Goal: Task Accomplishment & Management: Manage account settings

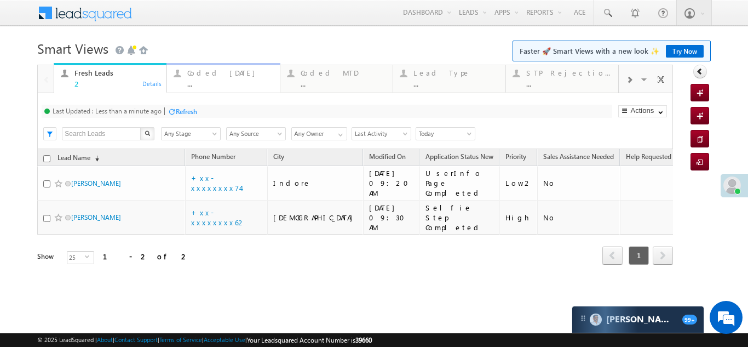
click at [218, 73] on div "Coded Today" at bounding box center [229, 72] width 85 height 9
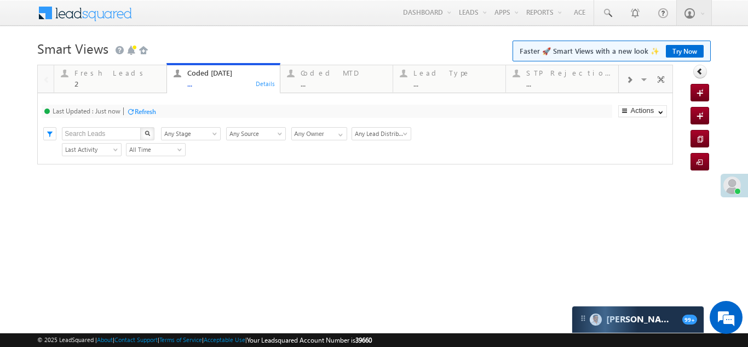
click at [147, 109] on div "Refresh" at bounding box center [145, 111] width 21 height 8
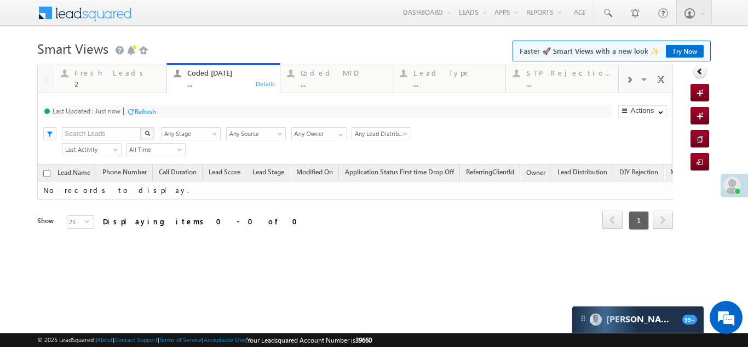
click at [144, 110] on div "Refresh" at bounding box center [145, 111] width 21 height 8
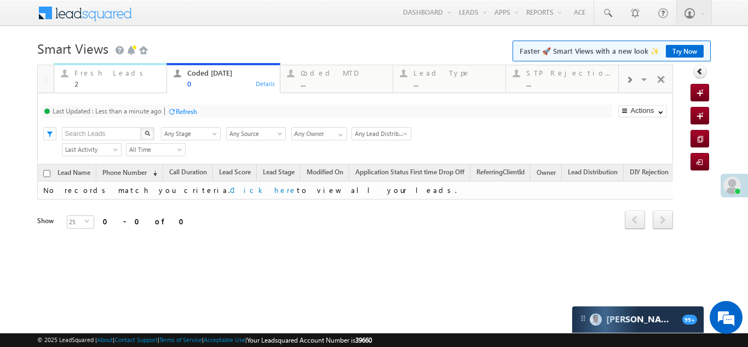
click at [88, 77] on div "Fresh Leads" at bounding box center [116, 72] width 85 height 9
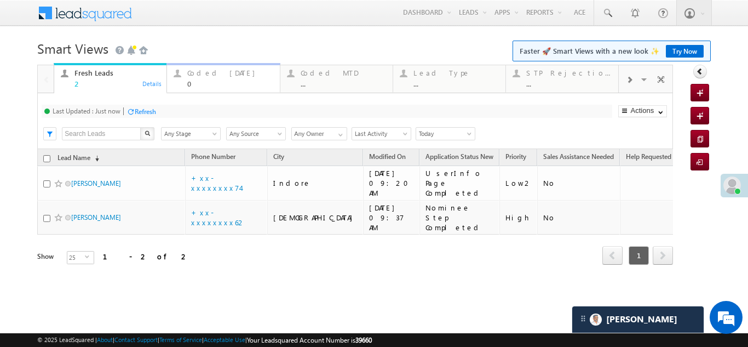
click at [210, 74] on div "Coded Today" at bounding box center [229, 72] width 85 height 9
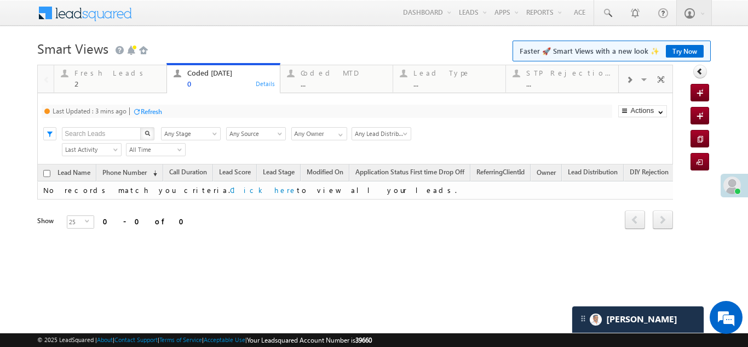
click at [154, 109] on div "Refresh" at bounding box center [151, 111] width 21 height 8
click at [80, 79] on div "2" at bounding box center [116, 83] width 85 height 8
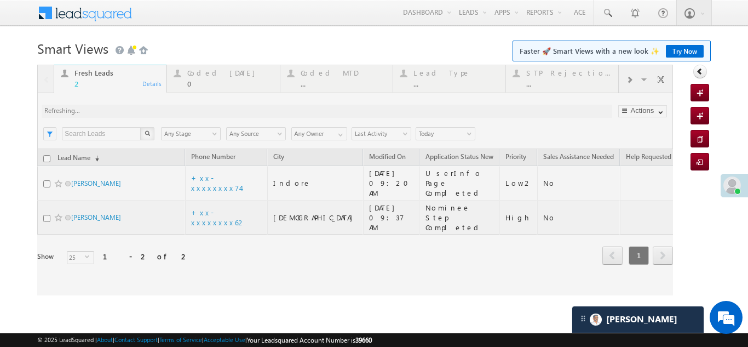
click at [210, 78] on div at bounding box center [355, 180] width 636 height 230
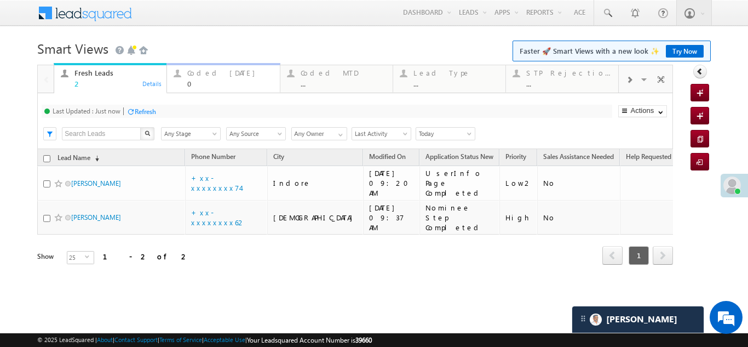
click at [210, 74] on div "Coded Today" at bounding box center [229, 72] width 85 height 9
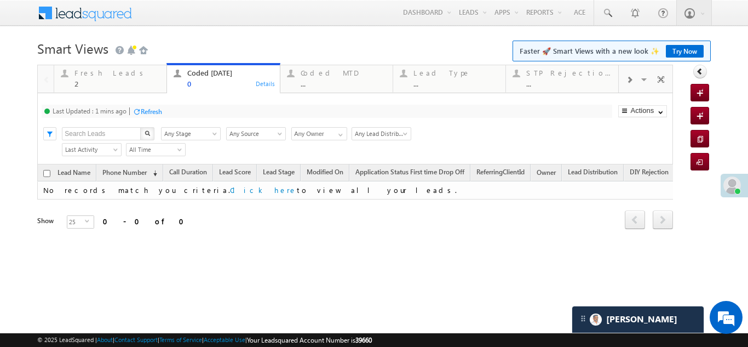
click at [155, 109] on div "Refresh" at bounding box center [151, 111] width 21 height 8
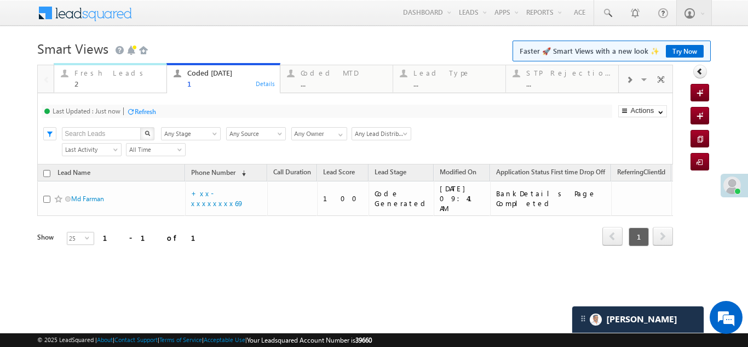
click at [88, 74] on div "Fresh Leads" at bounding box center [116, 72] width 85 height 9
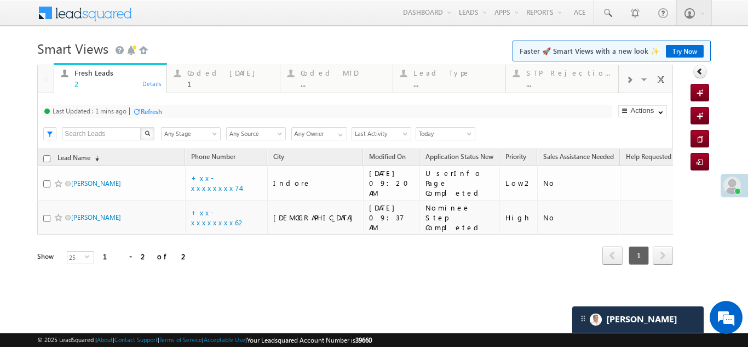
click at [147, 109] on div "Refresh" at bounding box center [151, 111] width 21 height 8
click at [218, 75] on div "Coded Today" at bounding box center [229, 72] width 85 height 9
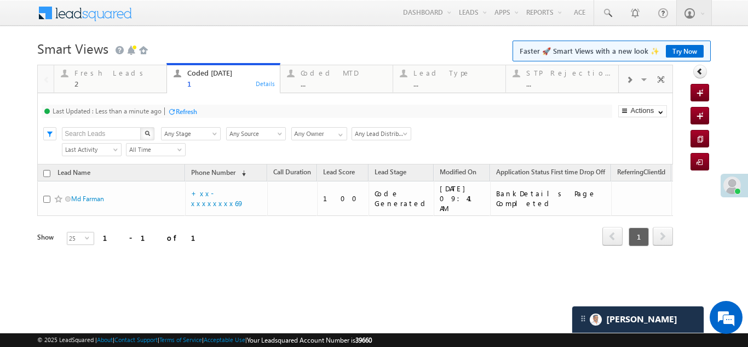
click at [184, 108] on div "Refresh" at bounding box center [186, 111] width 21 height 8
click at [99, 73] on div "Fresh Leads" at bounding box center [116, 72] width 85 height 9
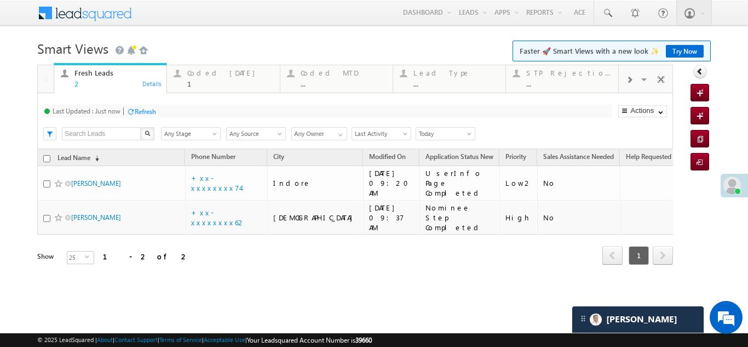
click at [149, 108] on div "Refresh" at bounding box center [145, 111] width 21 height 8
click at [209, 74] on div "Coded [DATE]" at bounding box center [229, 72] width 85 height 9
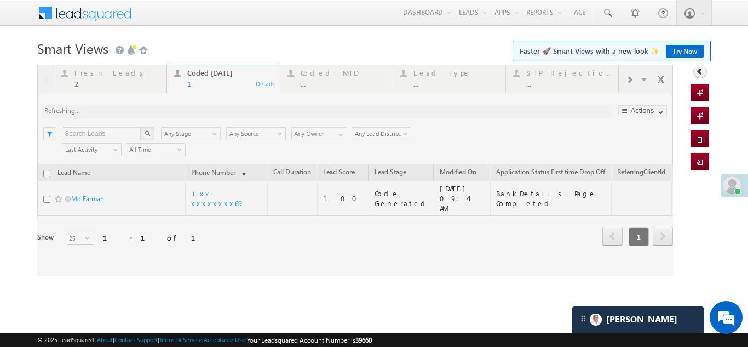
click at [154, 111] on div at bounding box center [355, 170] width 636 height 211
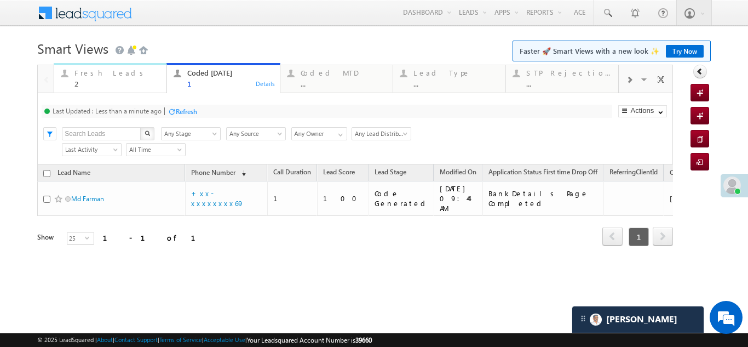
click at [81, 76] on div "Fresh Leads" at bounding box center [116, 72] width 85 height 9
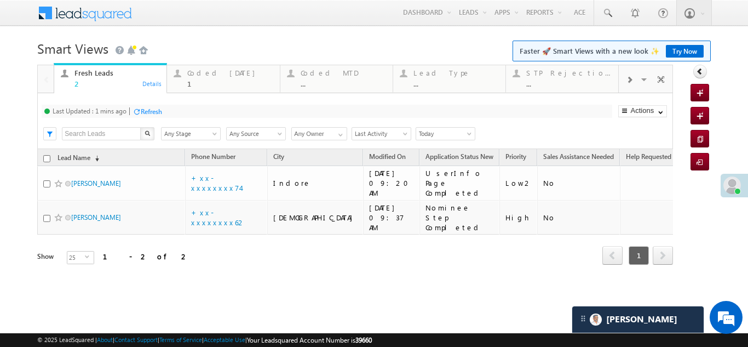
click at [152, 112] on div "Refresh" at bounding box center [151, 111] width 21 height 8
click at [147, 109] on div "Refresh" at bounding box center [145, 111] width 21 height 8
click at [209, 71] on div "Coded Today" at bounding box center [229, 72] width 85 height 9
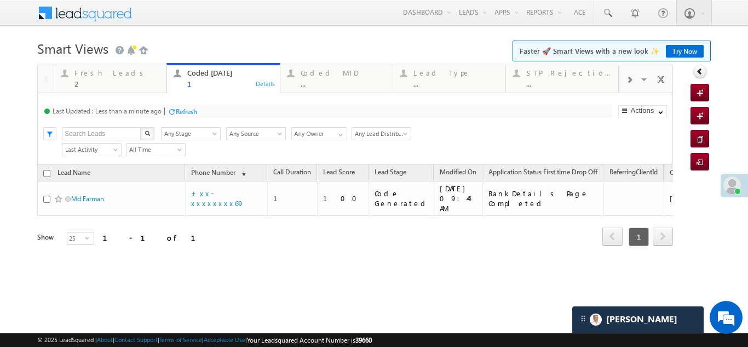
click at [191, 108] on div "Refresh" at bounding box center [186, 111] width 21 height 8
click at [87, 73] on div "Fresh Leads" at bounding box center [116, 72] width 85 height 9
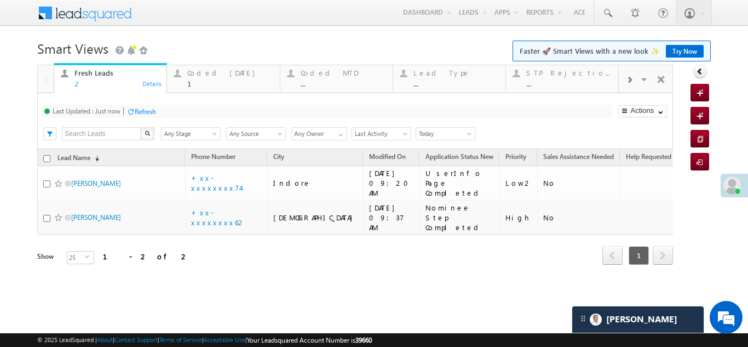
click at [149, 110] on div "Refresh" at bounding box center [145, 111] width 21 height 8
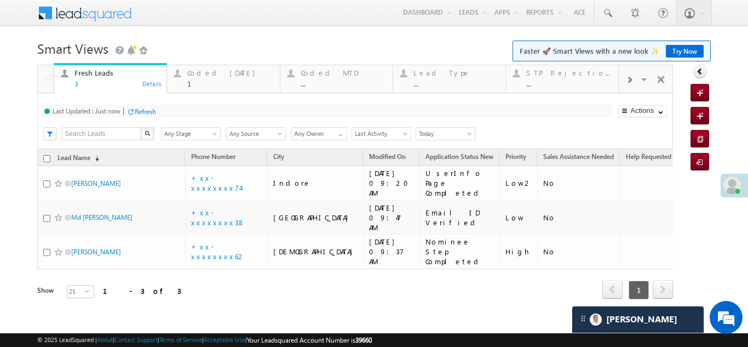
click at [151, 110] on div "Refresh" at bounding box center [145, 111] width 21 height 8
click at [203, 75] on div "Coded Today" at bounding box center [229, 72] width 85 height 9
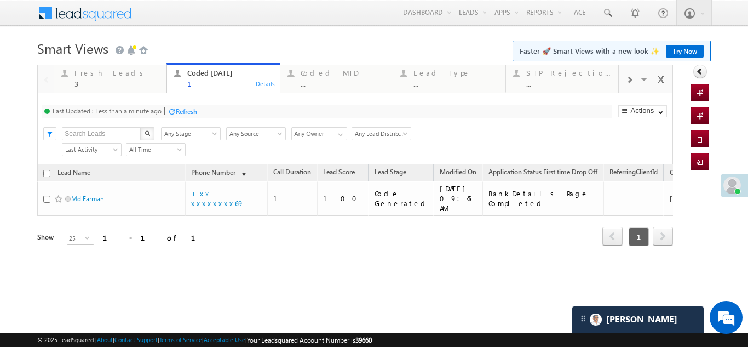
click at [191, 109] on div "Refresh" at bounding box center [186, 111] width 21 height 8
click at [102, 73] on div "Fresh Leads" at bounding box center [116, 72] width 85 height 9
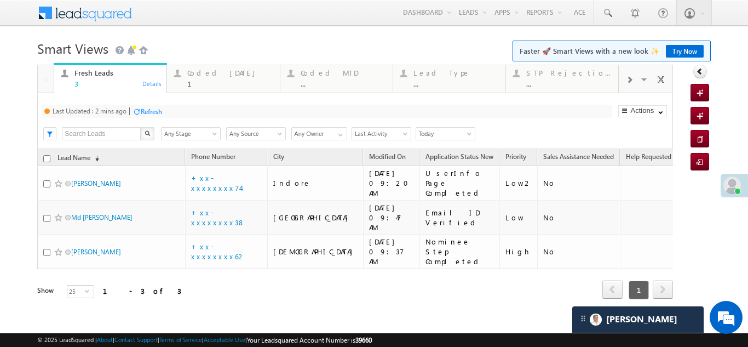
click at [160, 112] on div "Refresh" at bounding box center [151, 111] width 21 height 8
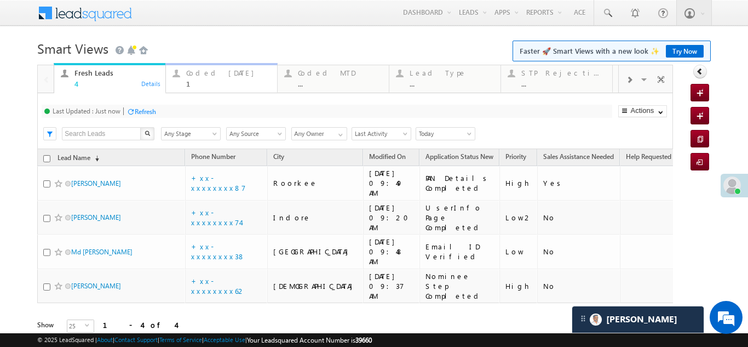
click at [207, 72] on div "Coded Today" at bounding box center [228, 72] width 84 height 9
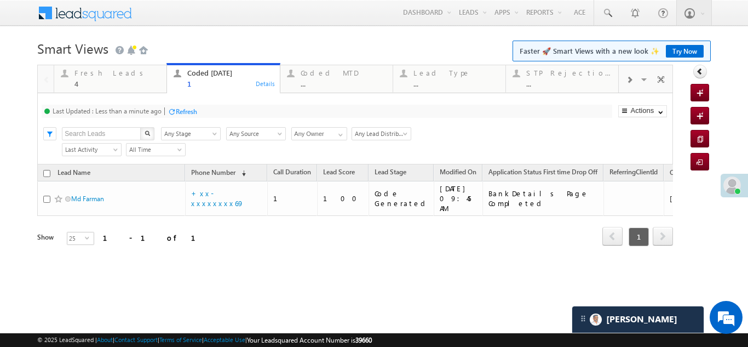
click at [192, 111] on div "Refresh" at bounding box center [186, 111] width 21 height 8
click at [145, 109] on div "Refresh" at bounding box center [145, 111] width 21 height 8
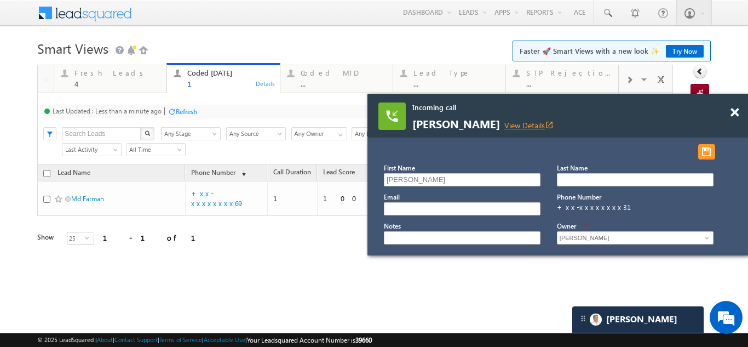
click at [504, 124] on link "View Details open_in_new" at bounding box center [528, 125] width 49 height 10
click at [735, 114] on span at bounding box center [734, 112] width 8 height 9
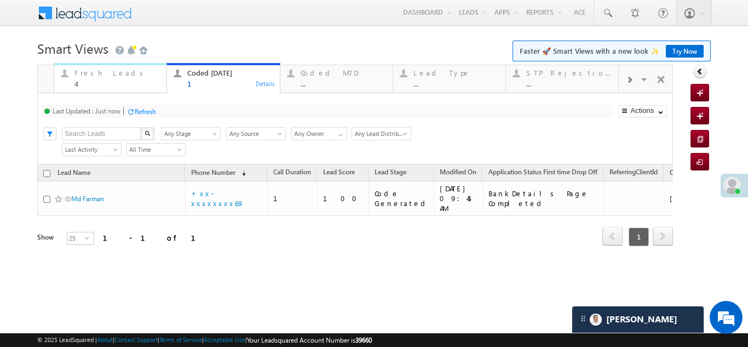
click at [85, 71] on div "Fresh Leads" at bounding box center [116, 72] width 85 height 9
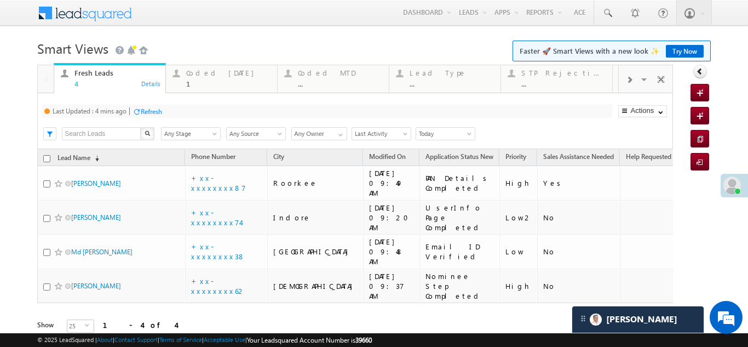
click at [152, 113] on div "Refresh" at bounding box center [151, 111] width 21 height 8
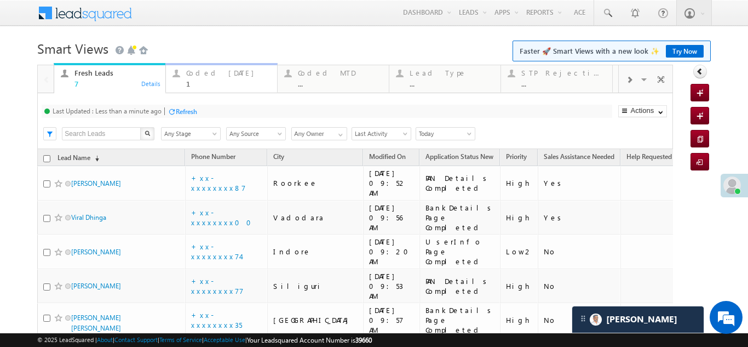
click at [211, 70] on div "Coded Today" at bounding box center [228, 72] width 84 height 9
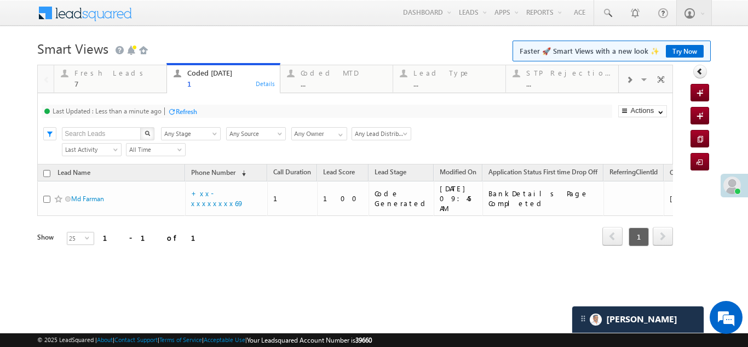
click at [184, 109] on div "Refresh" at bounding box center [186, 111] width 21 height 8
click at [86, 76] on div "Fresh Leads" at bounding box center [116, 72] width 85 height 9
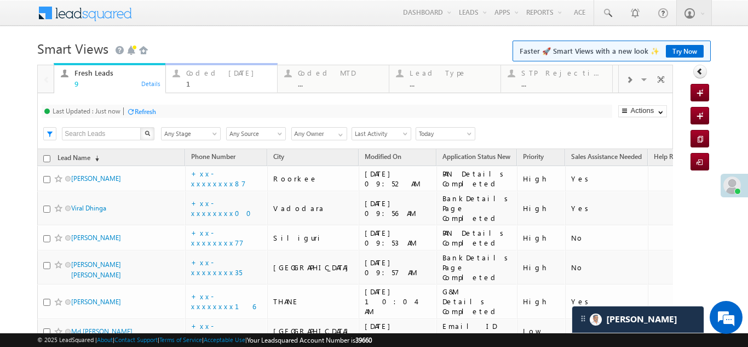
click at [192, 72] on div "Coded Today" at bounding box center [228, 72] width 84 height 9
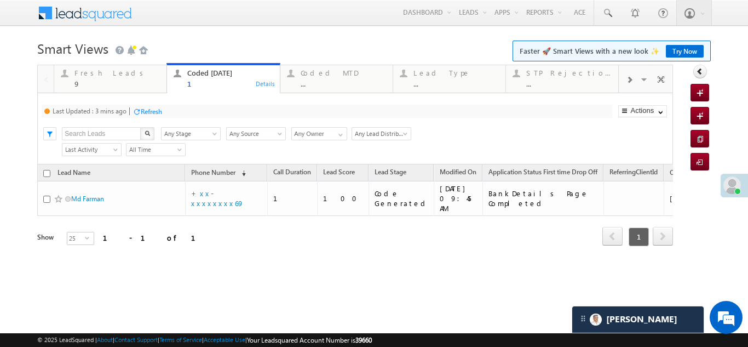
click at [155, 112] on div "Refresh" at bounding box center [151, 111] width 21 height 8
click at [100, 72] on div "Fresh Leads" at bounding box center [116, 72] width 85 height 9
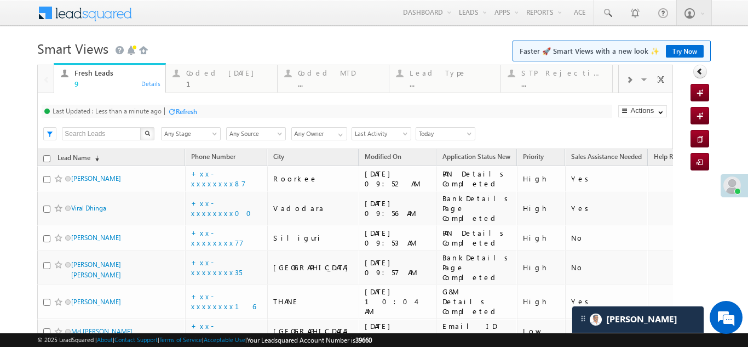
click at [186, 111] on div "Refresh" at bounding box center [186, 111] width 21 height 8
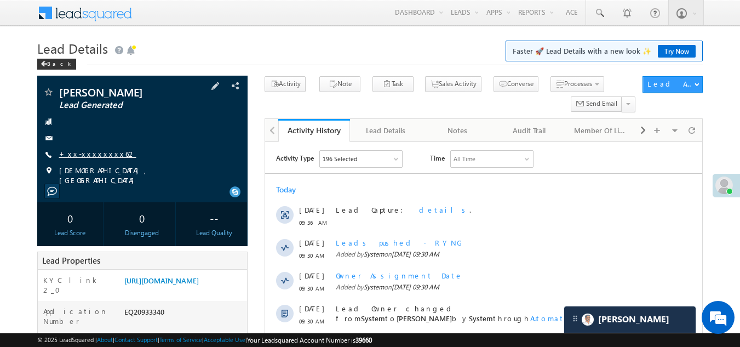
click at [79, 153] on link "+xx-xxxxxxxx62" at bounding box center [97, 153] width 77 height 9
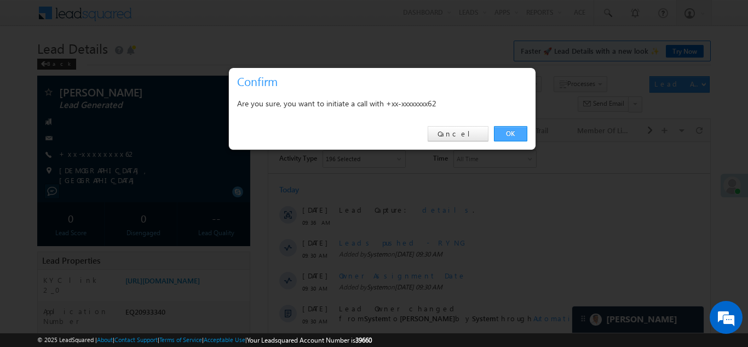
click at [512, 132] on link "OK" at bounding box center [510, 133] width 33 height 15
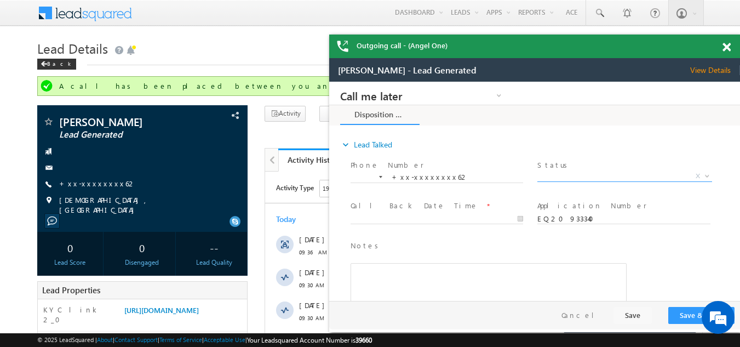
click at [581, 175] on span "X" at bounding box center [624, 176] width 174 height 11
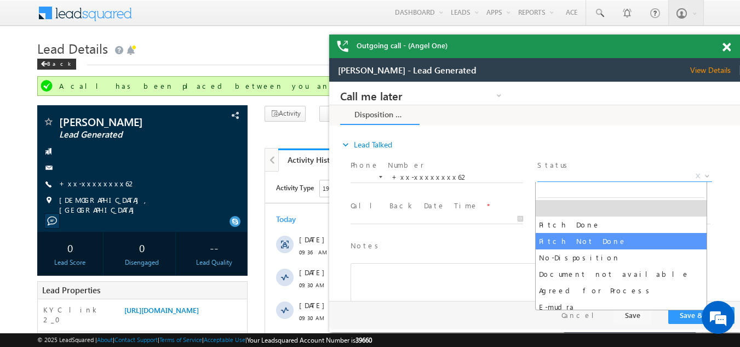
select select "Pitch Not Done"
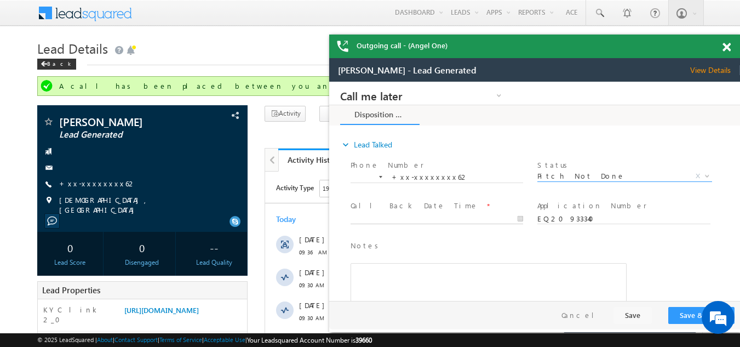
type input "09/04/25 10:00 AM"
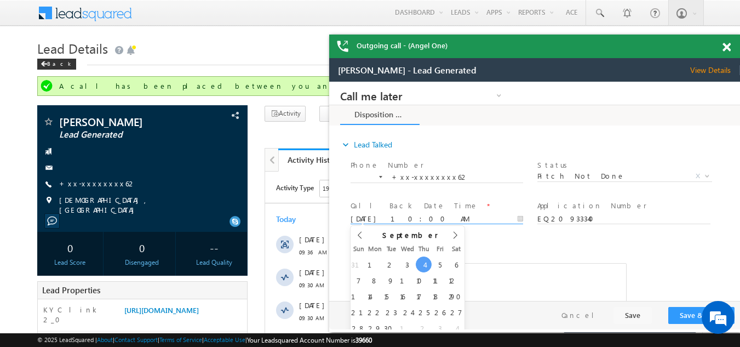
click at [408, 216] on input "09/04/25 10:00 AM" at bounding box center [436, 219] width 172 height 11
click at [683, 311] on button "Save & Close" at bounding box center [701, 315] width 66 height 17
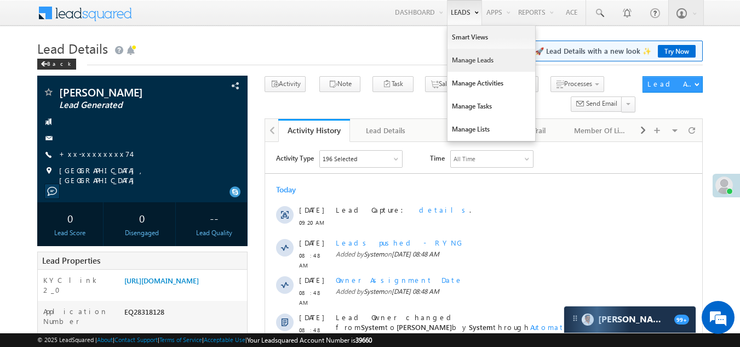
click at [471, 64] on link "Manage Leads" at bounding box center [491, 60] width 88 height 23
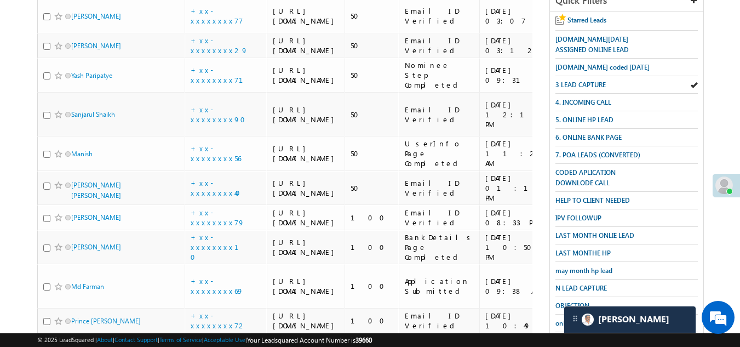
scroll to position [209, 0]
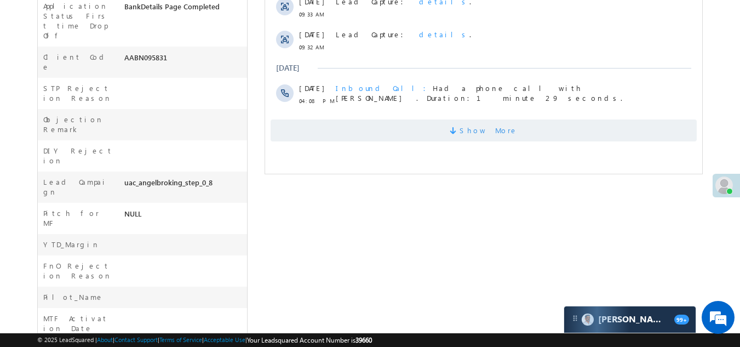
click at [422, 132] on span "Show More" at bounding box center [483, 130] width 426 height 22
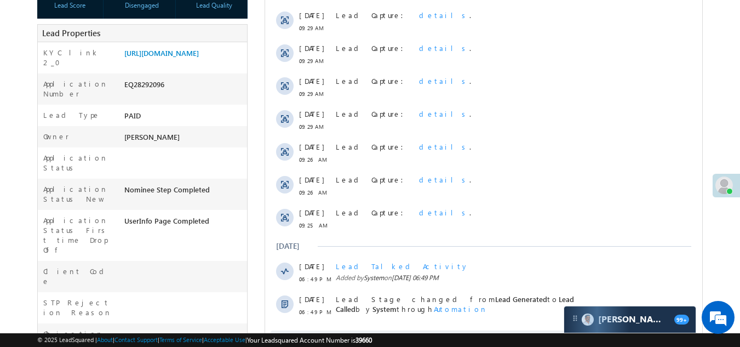
scroll to position [383, 0]
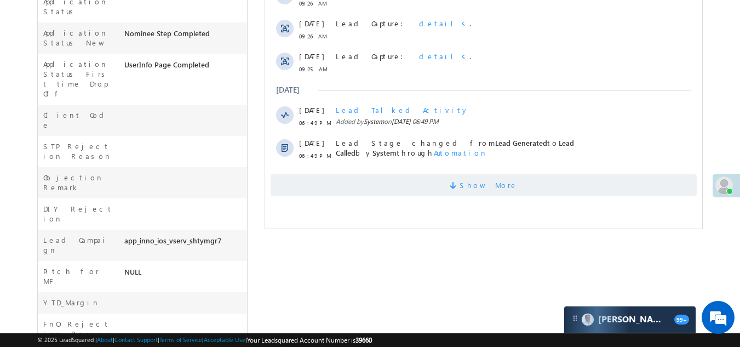
click at [364, 189] on span "Show More" at bounding box center [483, 185] width 426 height 22
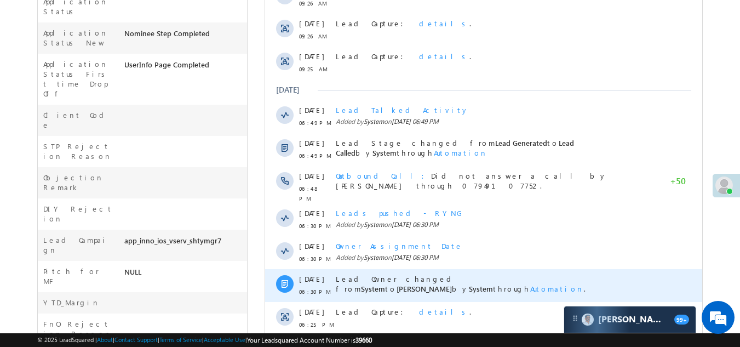
scroll to position [607, 0]
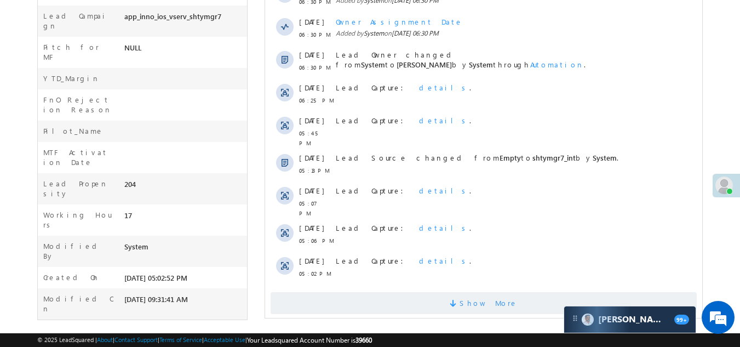
click at [401, 292] on span "Show More" at bounding box center [483, 303] width 426 height 22
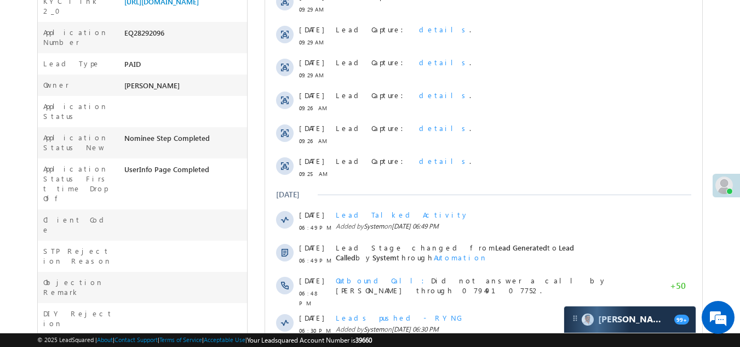
scroll to position [5, 0]
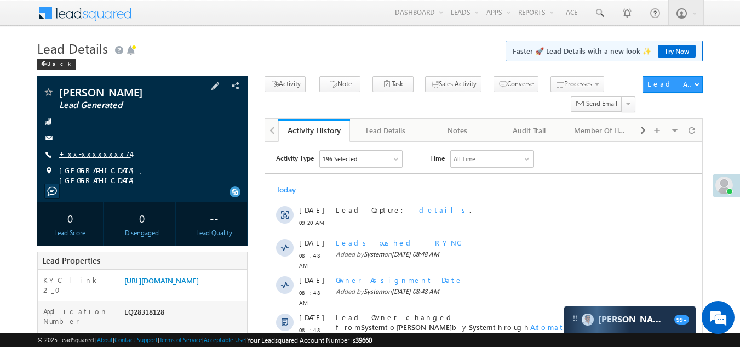
click at [79, 152] on link "+xx-xxxxxxxx74" at bounding box center [95, 153] width 72 height 9
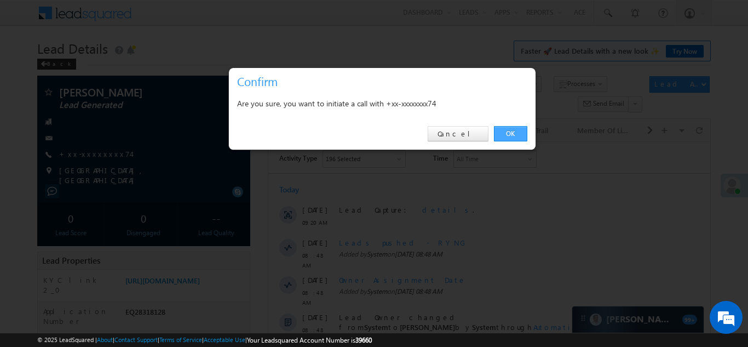
click at [508, 132] on link "OK" at bounding box center [510, 133] width 33 height 15
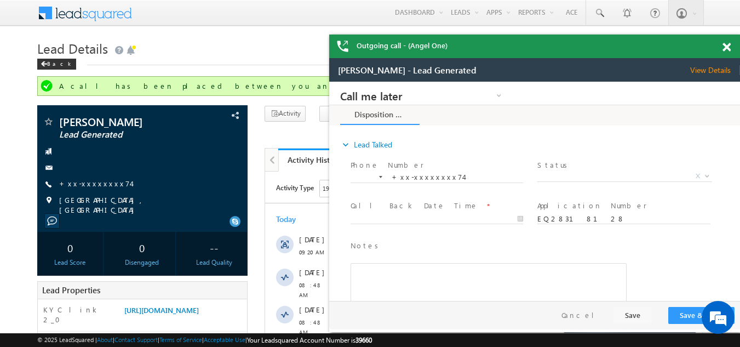
click at [728, 44] on span at bounding box center [726, 47] width 8 height 9
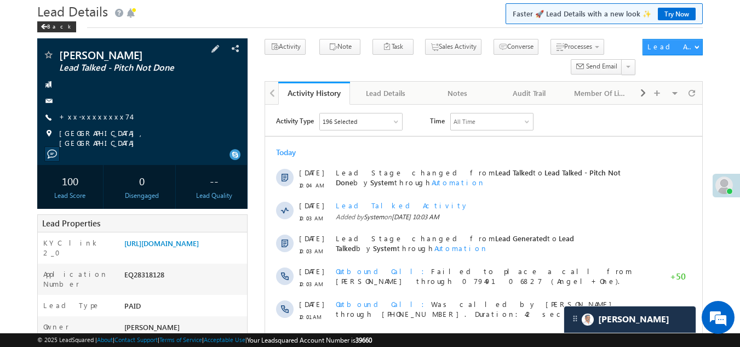
scroll to position [55, 0]
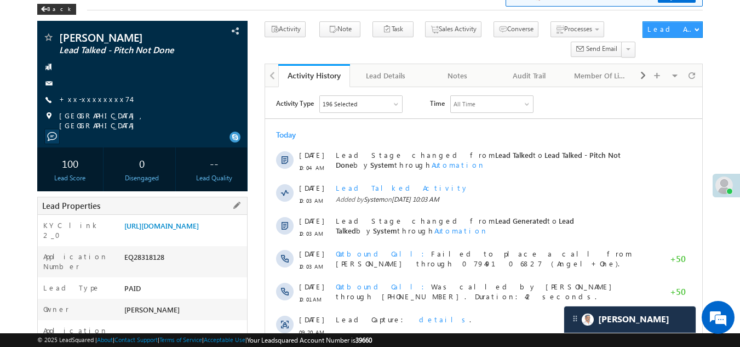
drag, startPoint x: 124, startPoint y: 269, endPoint x: 194, endPoint y: 268, distance: 70.1
click at [194, 267] on div "EQ28318128" at bounding box center [185, 258] width 126 height 15
copy div "EQ28318128"
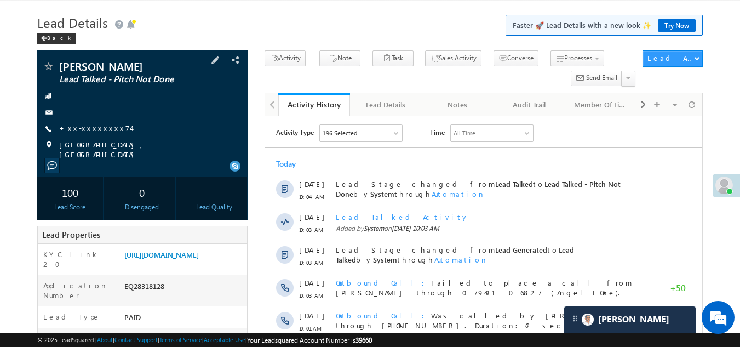
scroll to position [0, 0]
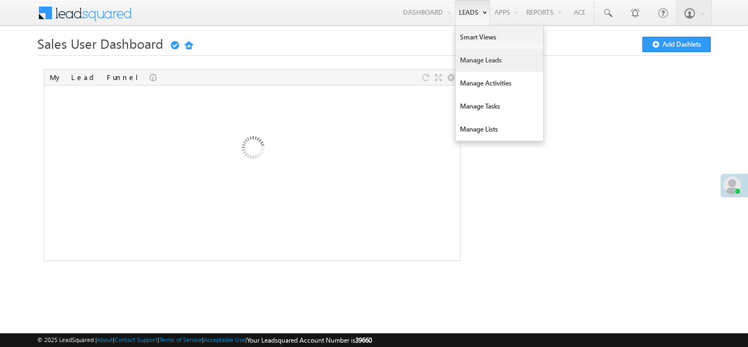
click at [474, 61] on link "Manage Leads" at bounding box center [499, 60] width 88 height 23
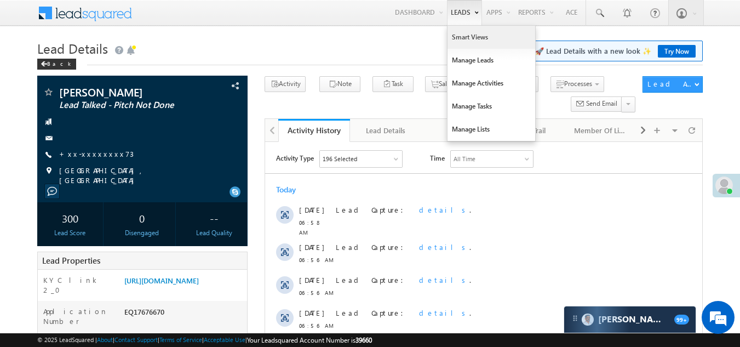
click at [463, 36] on link "Smart Views" at bounding box center [491, 37] width 88 height 23
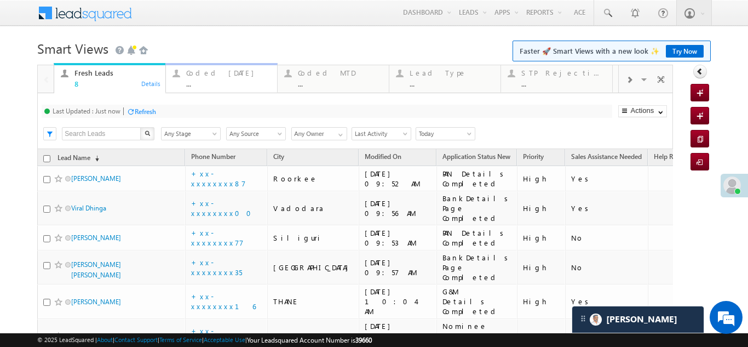
click at [201, 74] on div "Coded Today" at bounding box center [228, 72] width 84 height 9
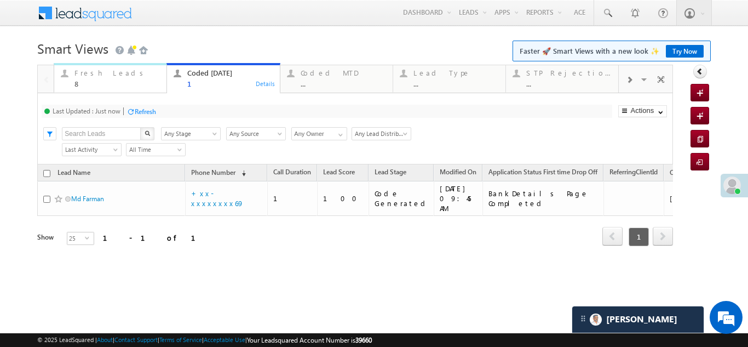
click at [94, 77] on div "Fresh Leads 8" at bounding box center [116, 76] width 85 height 21
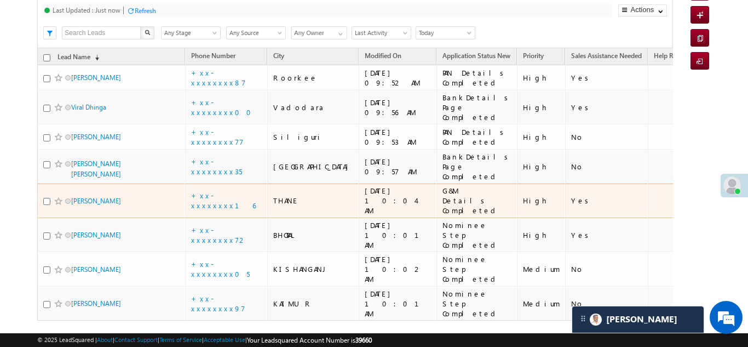
scroll to position [109, 0]
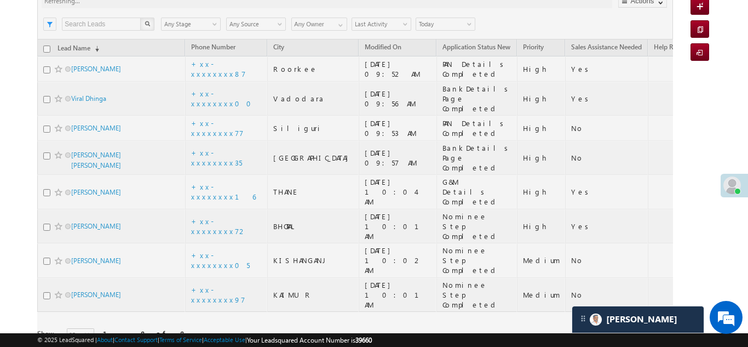
drag, startPoint x: 422, startPoint y: 3, endPoint x: 26, endPoint y: 174, distance: 430.6
click at [26, 174] on body "Menu Bikash Das bikas h.das @ange lbrok ing.c om" at bounding box center [374, 132] width 748 height 482
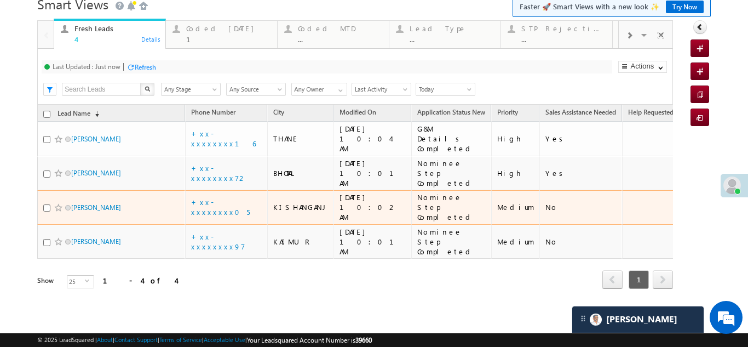
scroll to position [20, 0]
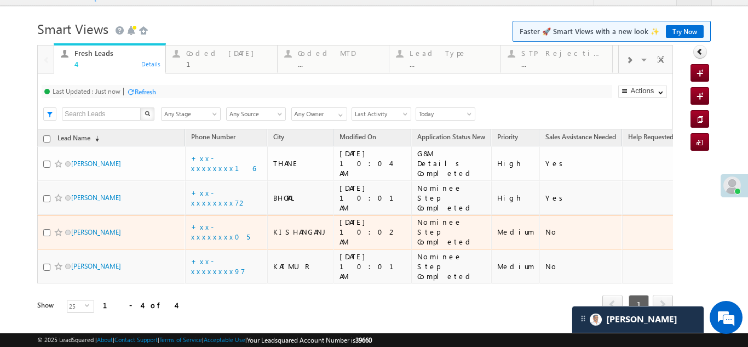
drag, startPoint x: 26, startPoint y: 174, endPoint x: 27, endPoint y: 149, distance: 24.7
click at [27, 149] on body "Menu Bikash Das bikas h.das @ange lbrok ing.c om" at bounding box center [374, 162] width 748 height 364
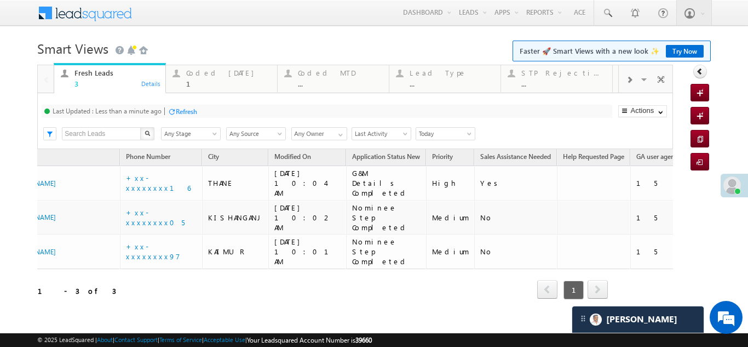
scroll to position [0, 0]
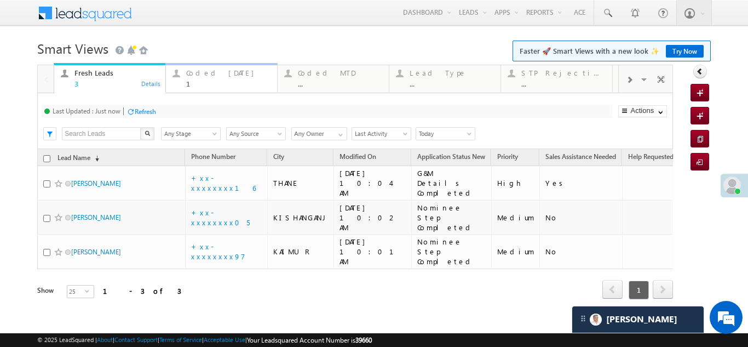
click at [211, 72] on div "Coded Today" at bounding box center [228, 72] width 84 height 9
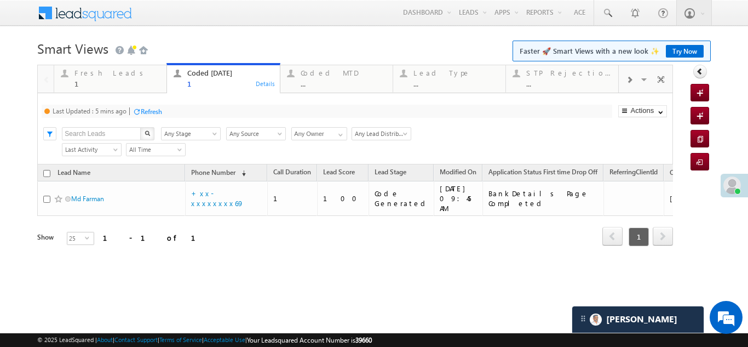
click at [210, 72] on div "Coded Today" at bounding box center [229, 72] width 85 height 9
click at [103, 72] on div "Fresh Leads 1 Details Coded Today 1 Details Coded MTD ... Details Lead Type ...…" at bounding box center [355, 170] width 636 height 211
click at [91, 72] on div "Fresh Leads" at bounding box center [116, 72] width 85 height 9
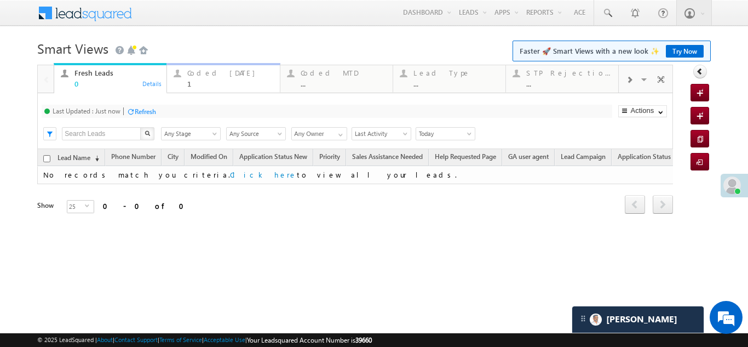
click at [201, 76] on div "Coded Today" at bounding box center [229, 72] width 85 height 9
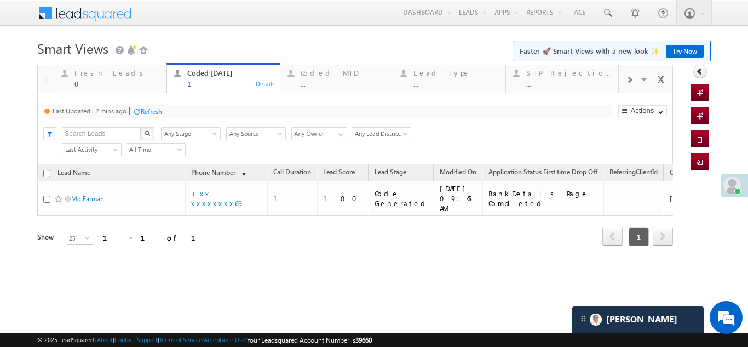
click at [146, 108] on div "Refresh" at bounding box center [151, 111] width 21 height 8
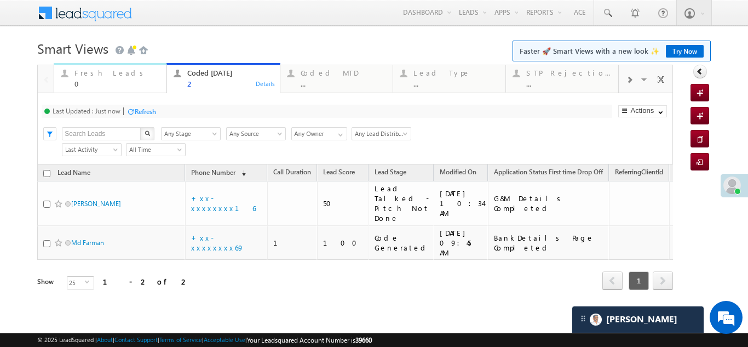
click at [89, 73] on div "Fresh Leads" at bounding box center [116, 72] width 85 height 9
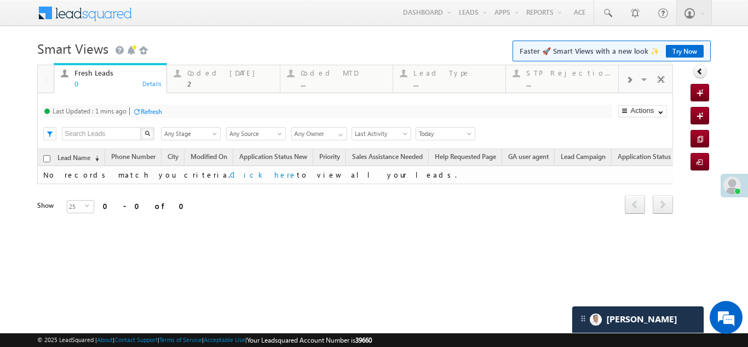
click at [158, 108] on div "Refresh" at bounding box center [151, 111] width 21 height 8
click at [209, 77] on div "Coded Today" at bounding box center [229, 72] width 85 height 9
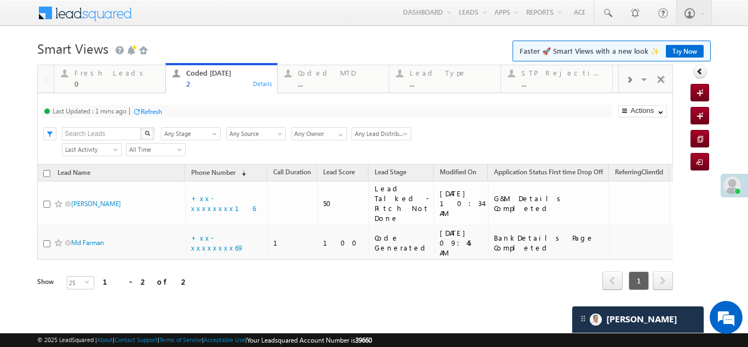
click at [158, 113] on div "Refresh" at bounding box center [151, 111] width 21 height 8
click at [194, 110] on div "Refresh" at bounding box center [186, 111] width 21 height 8
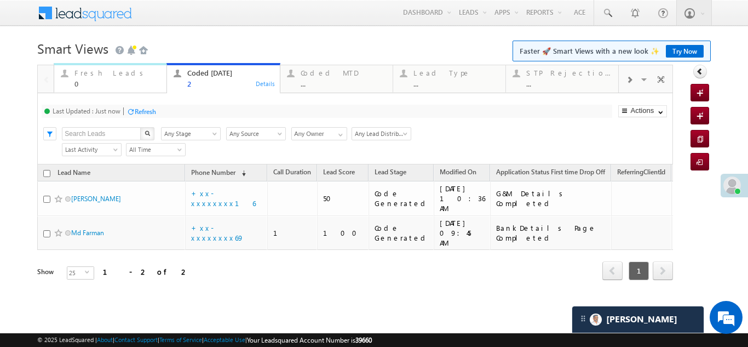
click at [96, 73] on div "Fresh Leads" at bounding box center [116, 72] width 85 height 9
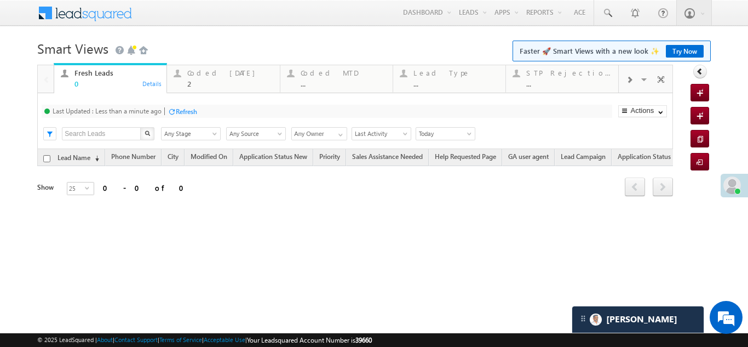
click at [177, 109] on div "Refresh" at bounding box center [186, 111] width 21 height 8
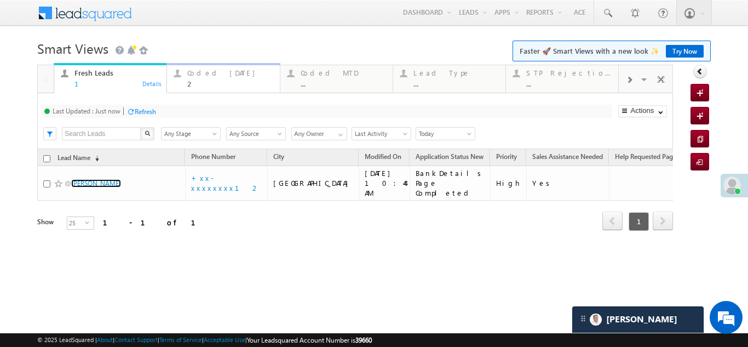
click at [203, 70] on div "Coded Today" at bounding box center [229, 72] width 85 height 9
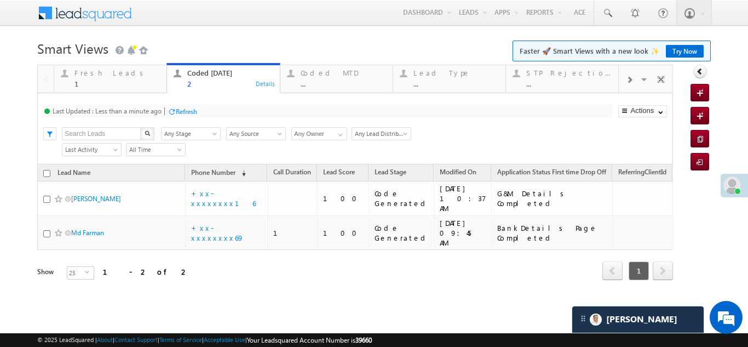
click at [194, 108] on div "Refresh" at bounding box center [186, 111] width 21 height 8
click at [111, 76] on div "Fresh Leads" at bounding box center [116, 72] width 85 height 9
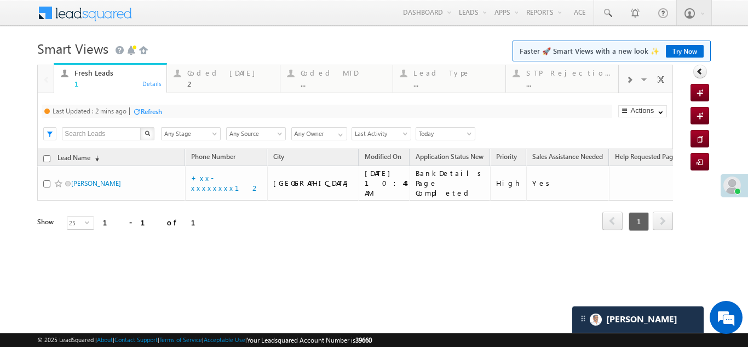
click at [154, 112] on div "Refresh" at bounding box center [151, 111] width 21 height 8
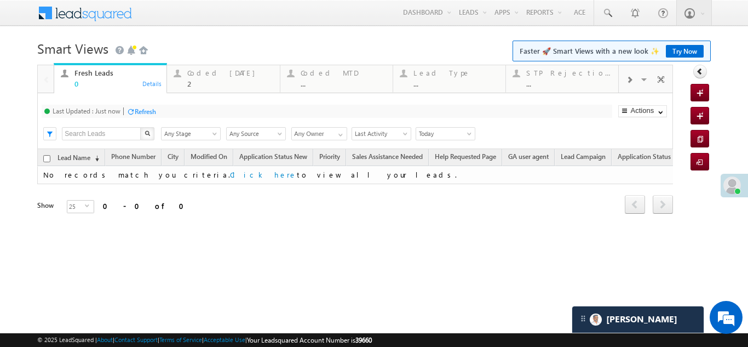
click at [151, 107] on div "Refresh" at bounding box center [145, 111] width 21 height 8
click at [215, 72] on div "Coded Today" at bounding box center [229, 72] width 85 height 9
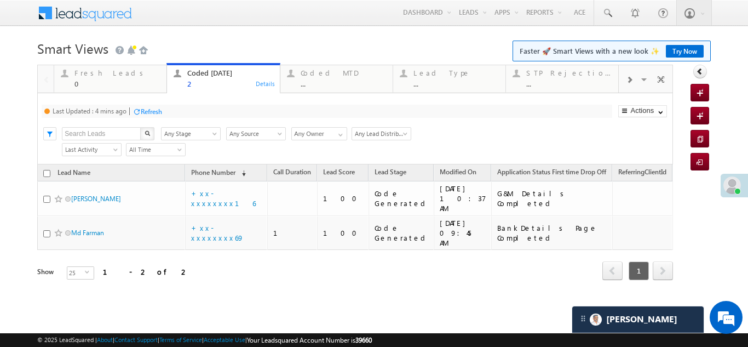
click at [150, 114] on div "Refresh" at bounding box center [151, 111] width 21 height 8
click at [146, 112] on div "Refresh" at bounding box center [145, 111] width 21 height 8
click at [97, 73] on div "Fresh Leads" at bounding box center [116, 72] width 85 height 9
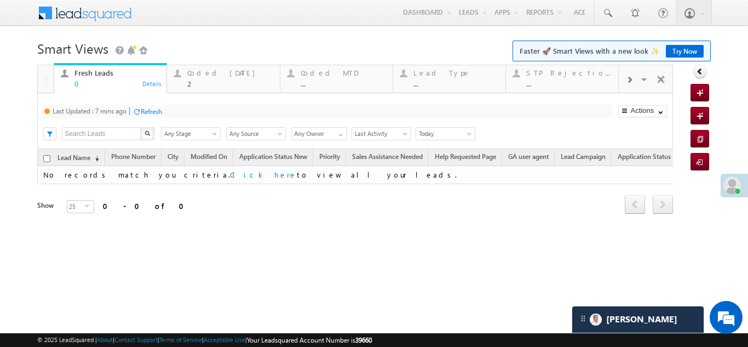
click at [153, 113] on div "Refresh" at bounding box center [151, 111] width 21 height 8
click at [197, 71] on div "Coded Today" at bounding box center [229, 72] width 85 height 9
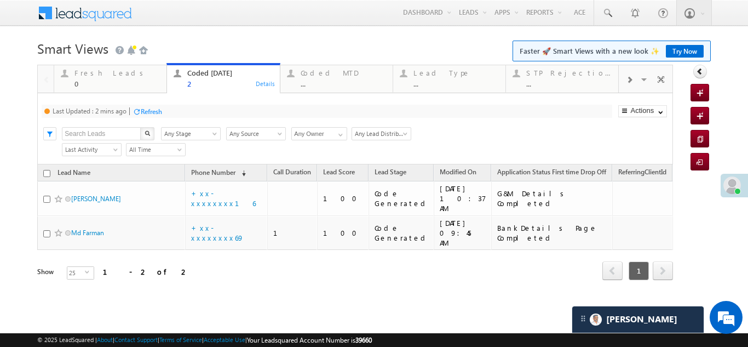
click at [157, 110] on div "Refresh" at bounding box center [151, 111] width 21 height 8
click at [102, 70] on div "Fresh Leads" at bounding box center [116, 72] width 85 height 9
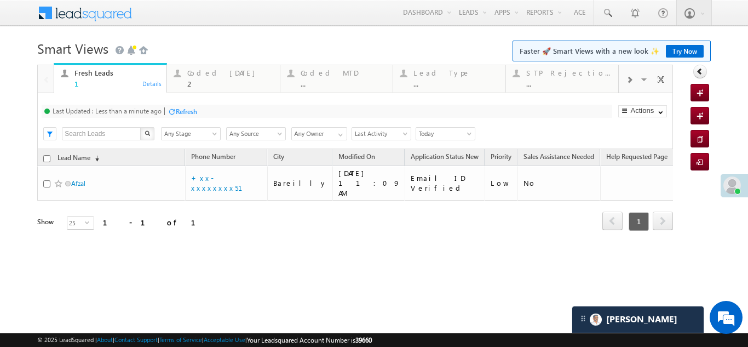
click at [197, 113] on div "Refresh" at bounding box center [186, 111] width 21 height 8
click at [209, 71] on div "Coded Today" at bounding box center [229, 72] width 85 height 9
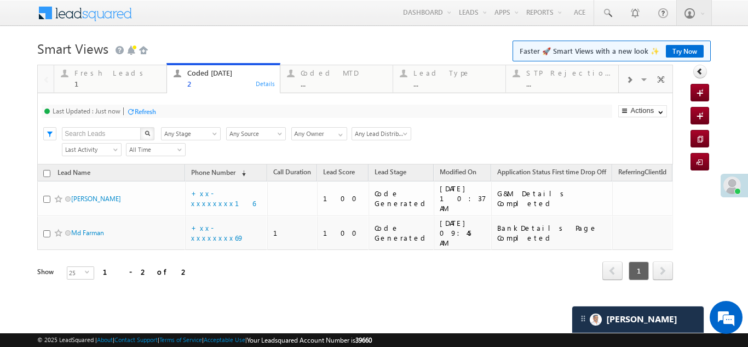
click at [148, 111] on div "Refresh" at bounding box center [145, 111] width 21 height 8
click at [94, 74] on div "Fresh Leads" at bounding box center [116, 72] width 85 height 9
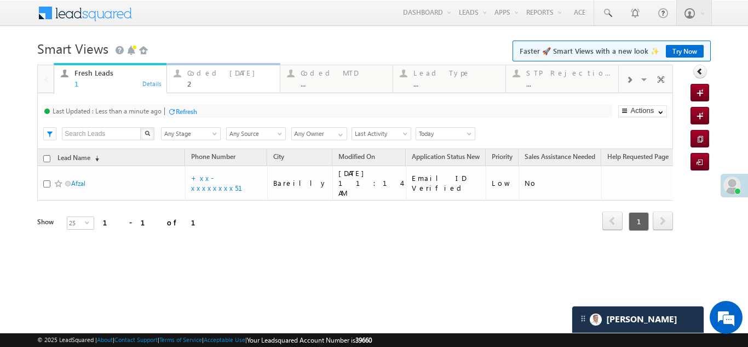
click at [203, 76] on div "Coded Today" at bounding box center [229, 72] width 85 height 9
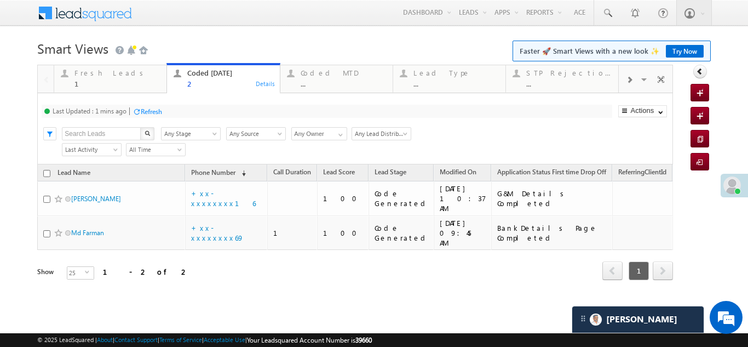
click at [154, 110] on div "Refresh" at bounding box center [151, 111] width 21 height 8
click at [90, 73] on div "Fresh Leads" at bounding box center [116, 72] width 85 height 9
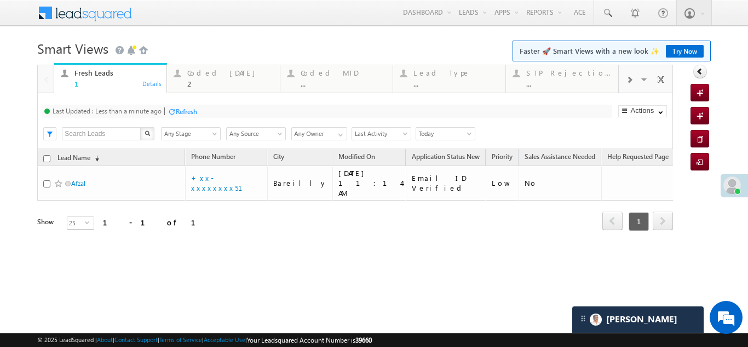
click at [187, 111] on div "Refresh" at bounding box center [186, 111] width 21 height 8
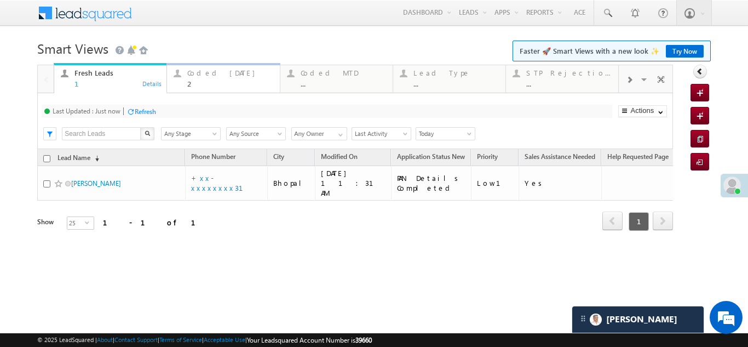
click at [213, 73] on div "Coded Today" at bounding box center [229, 72] width 85 height 9
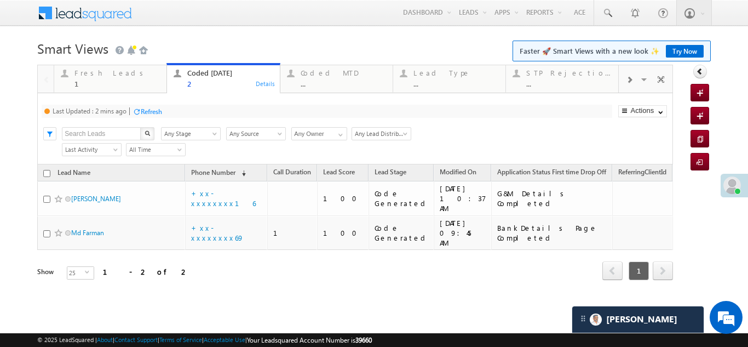
click at [158, 112] on div "Refresh" at bounding box center [151, 111] width 21 height 8
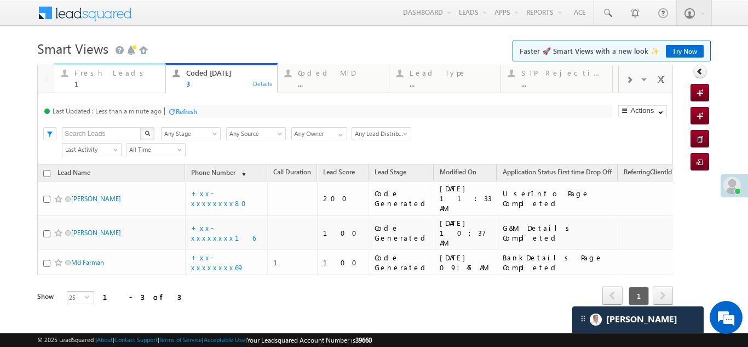
click at [97, 73] on div "Fresh Leads" at bounding box center [116, 72] width 84 height 9
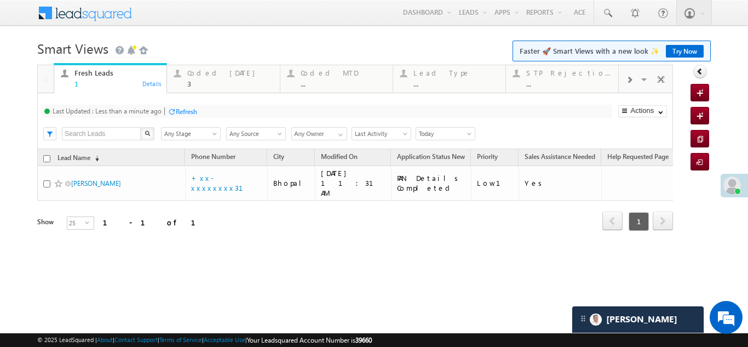
click at [192, 112] on div "Refresh" at bounding box center [186, 111] width 21 height 8
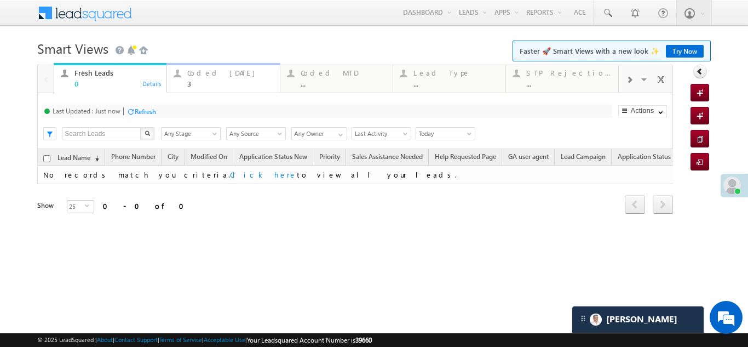
click at [200, 81] on div "3" at bounding box center [229, 83] width 85 height 8
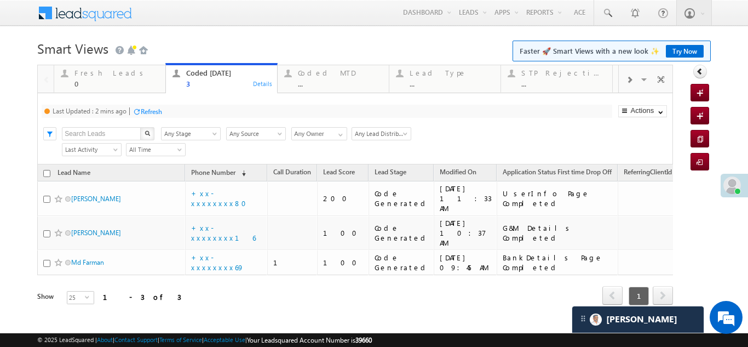
click at [159, 112] on div "Refresh" at bounding box center [151, 111] width 21 height 8
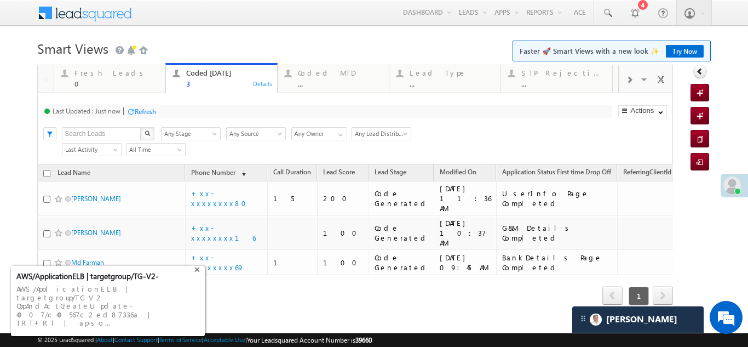
click at [196, 274] on div "+" at bounding box center [198, 268] width 13 height 13
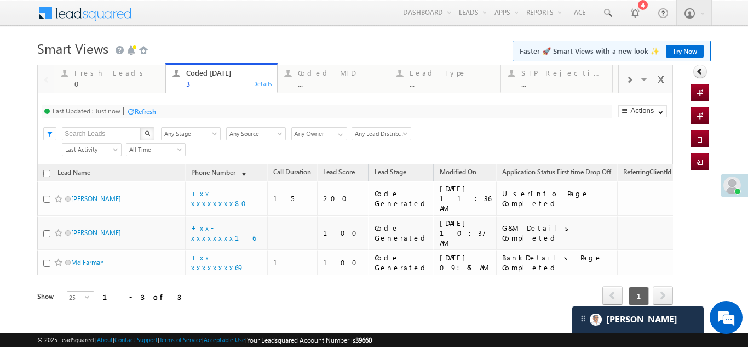
click at [148, 108] on div "Refresh" at bounding box center [145, 111] width 21 height 8
click at [145, 111] on div "Refresh" at bounding box center [145, 111] width 21 height 8
click at [146, 110] on div "Refresh" at bounding box center [145, 111] width 21 height 8
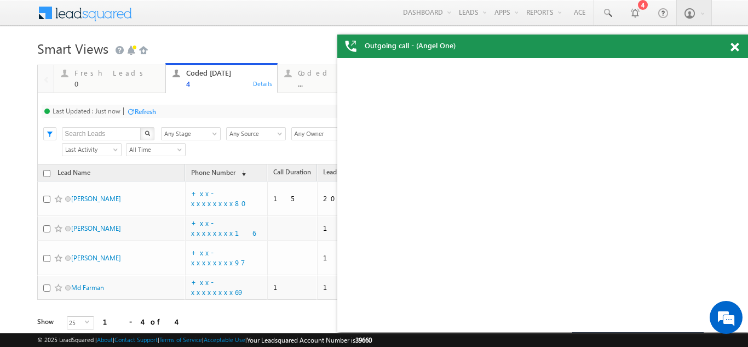
click at [139, 109] on div "Refresh" at bounding box center [145, 111] width 21 height 8
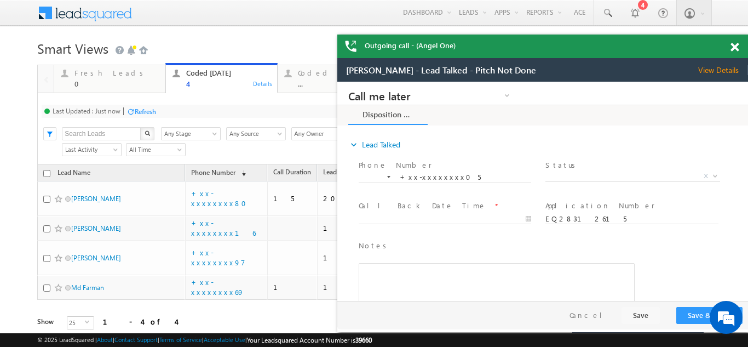
click at [736, 47] on span at bounding box center [734, 47] width 8 height 9
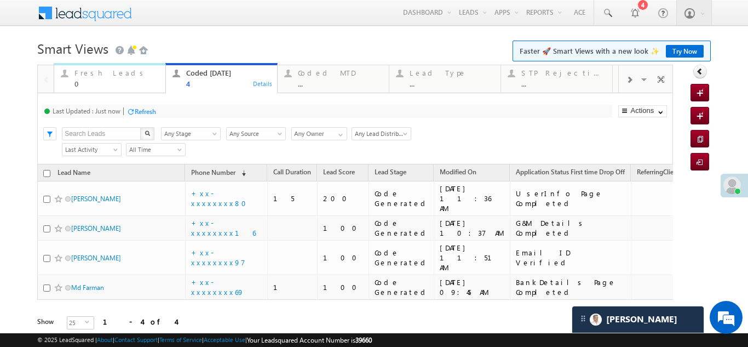
click at [94, 72] on div "Fresh Leads" at bounding box center [116, 72] width 84 height 9
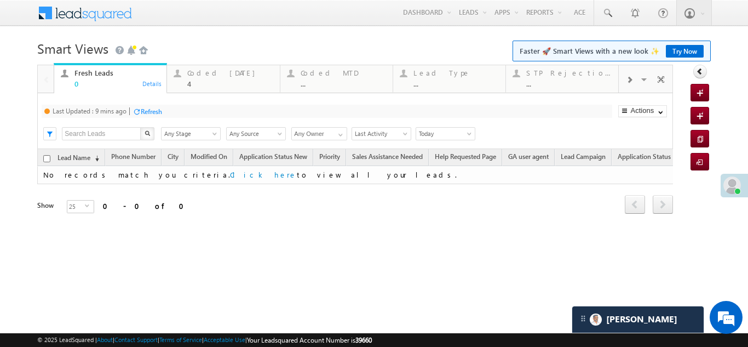
click at [145, 107] on div "Refresh" at bounding box center [151, 111] width 21 height 8
click at [211, 76] on div "Coded Today" at bounding box center [229, 72] width 85 height 9
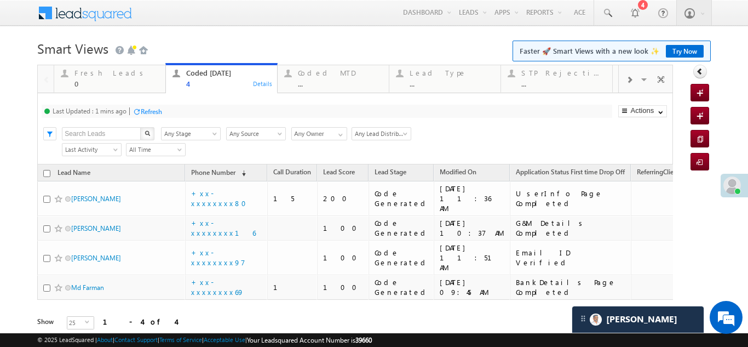
click at [152, 108] on div "Refresh" at bounding box center [151, 111] width 21 height 8
click at [92, 75] on div "Fresh Leads" at bounding box center [116, 72] width 84 height 9
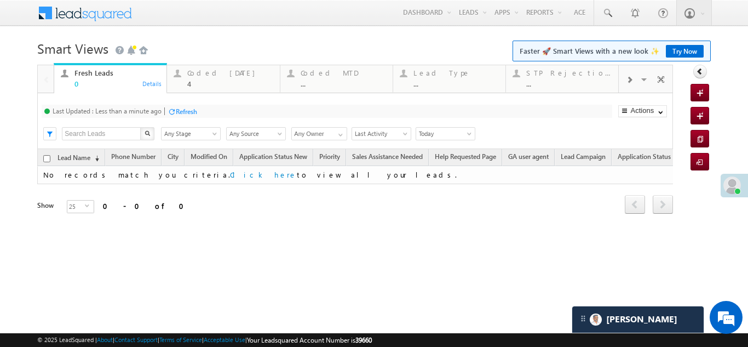
click at [189, 111] on div "Refresh" at bounding box center [186, 111] width 21 height 8
click at [205, 72] on div "Coded Today" at bounding box center [229, 72] width 85 height 9
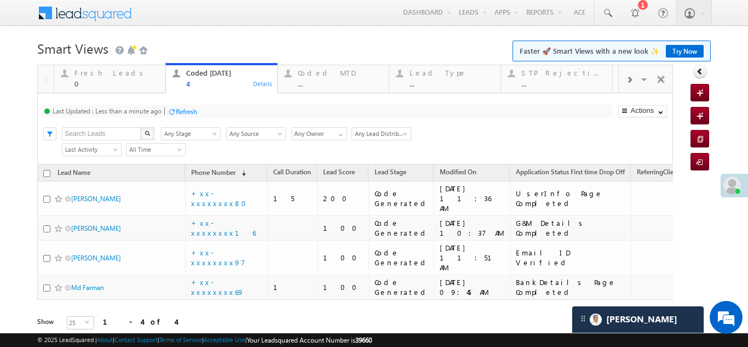
click at [186, 110] on div "Refresh" at bounding box center [186, 111] width 21 height 8
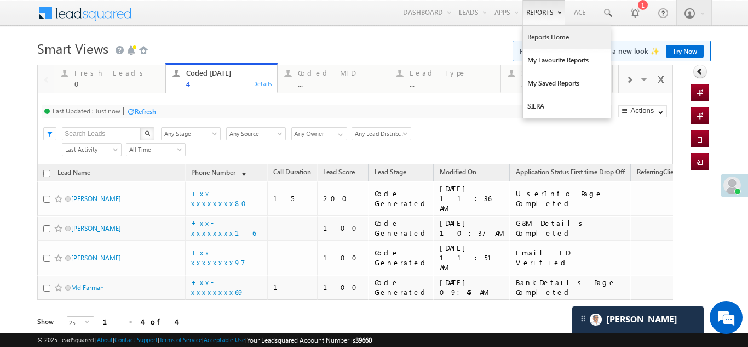
click at [539, 32] on link "Reports Home" at bounding box center [567, 37] width 88 height 23
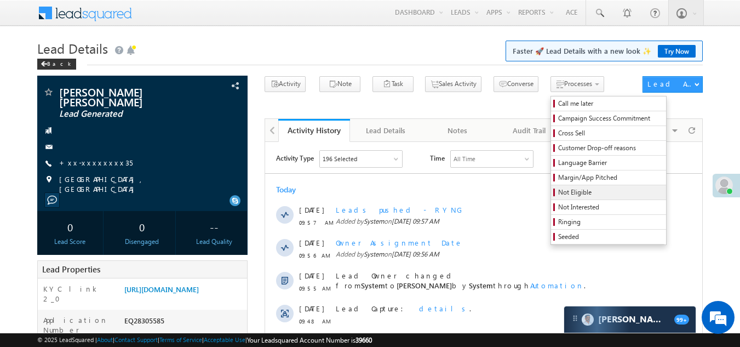
click at [558, 191] on span "Not Eligible" at bounding box center [610, 192] width 104 height 10
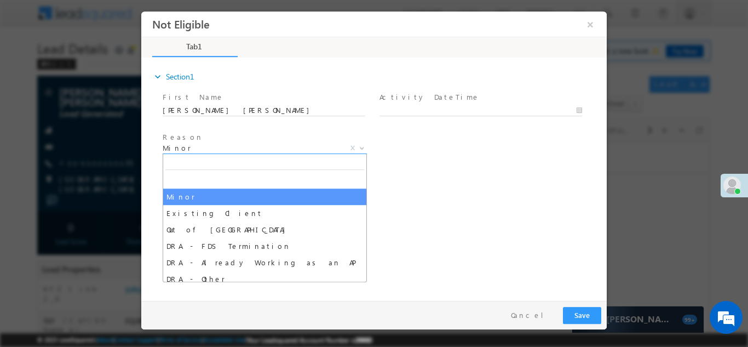
click at [225, 147] on span "Minor" at bounding box center [252, 147] width 178 height 10
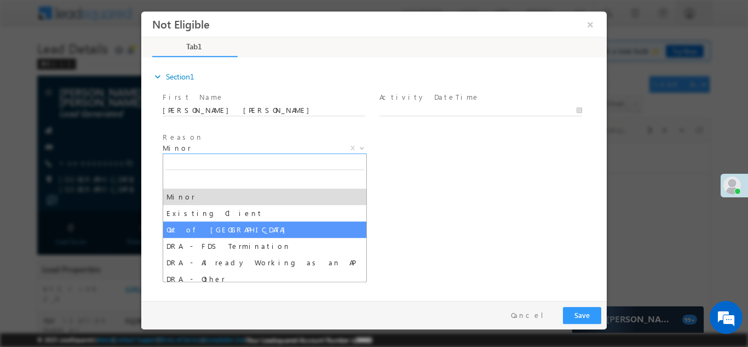
select select "Out of [GEOGRAPHIC_DATA]"
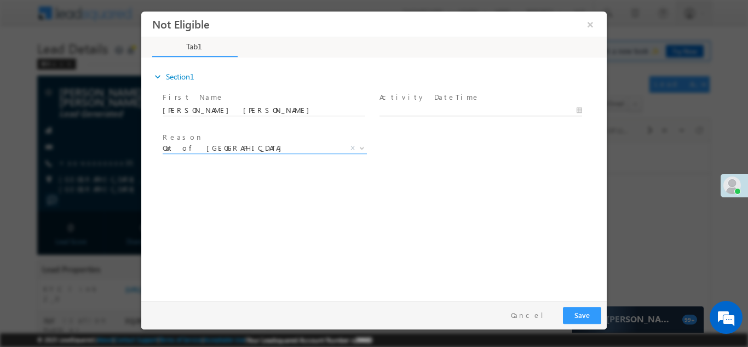
type input "[DATE] 10:20 AM"
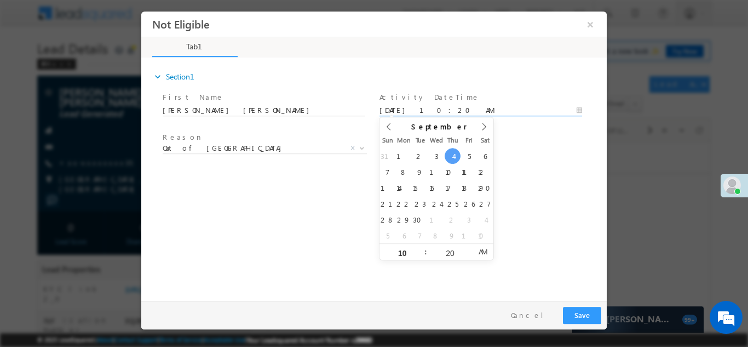
click at [420, 107] on input "[DATE] 10:20 AM" at bounding box center [480, 110] width 203 height 11
click at [581, 311] on button "Save" at bounding box center [582, 314] width 38 height 17
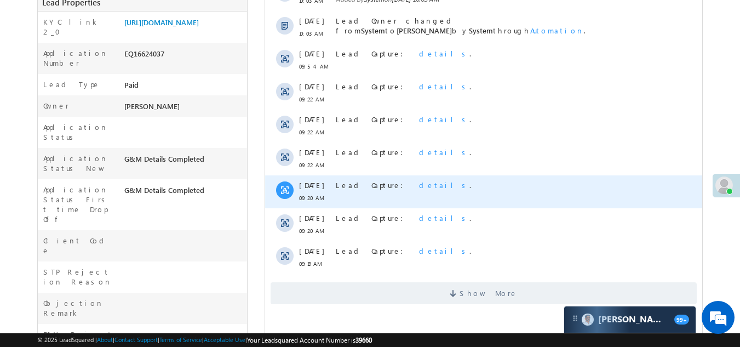
scroll to position [274, 0]
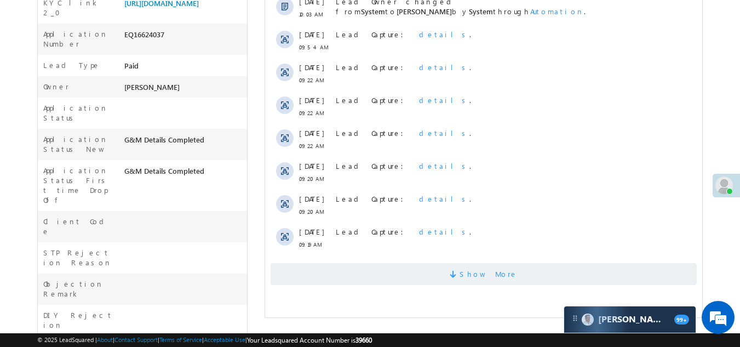
click at [344, 269] on span "Show More" at bounding box center [483, 274] width 426 height 22
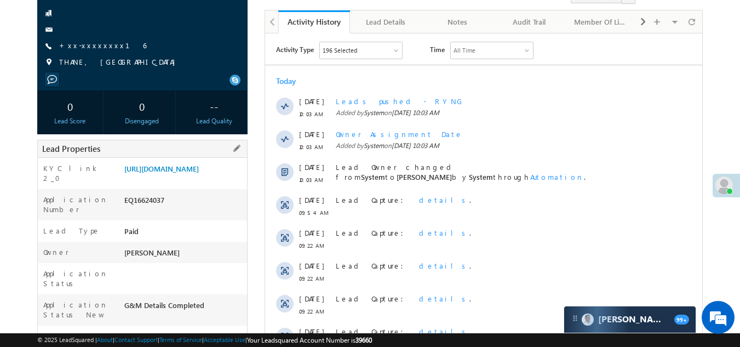
scroll to position [0, 0]
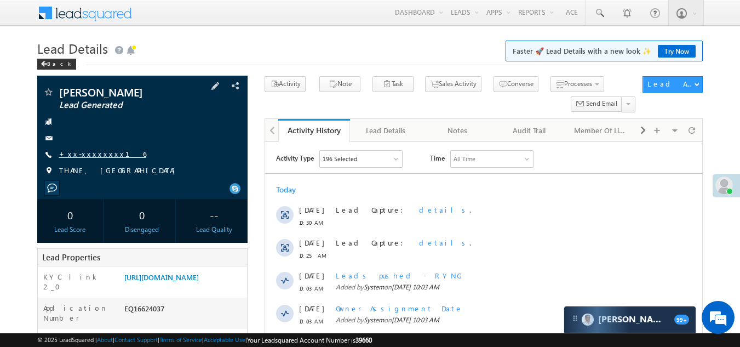
click at [99, 158] on link "+xx-xxxxxxxx16" at bounding box center [102, 153] width 87 height 9
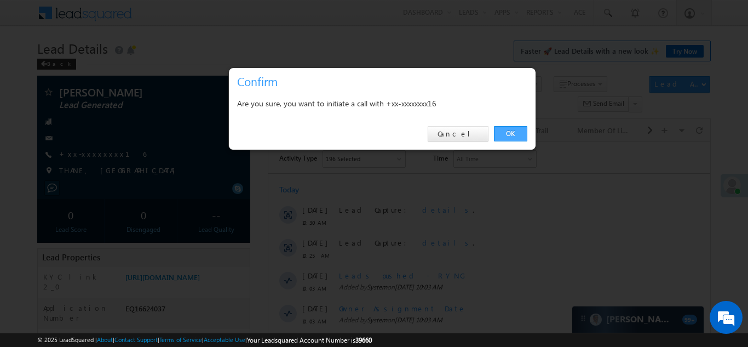
click at [509, 133] on link "OK" at bounding box center [510, 133] width 33 height 15
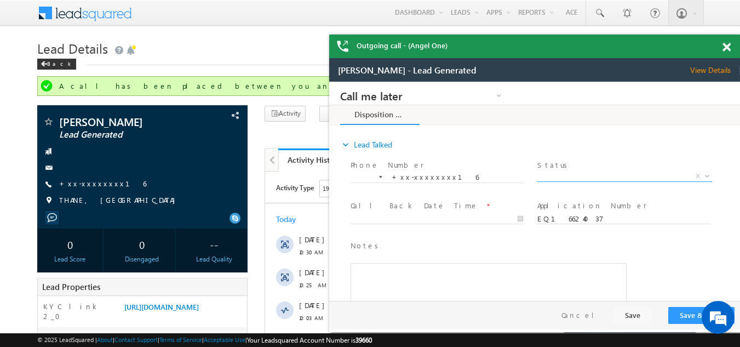
click at [562, 175] on span "X" at bounding box center [624, 176] width 174 height 11
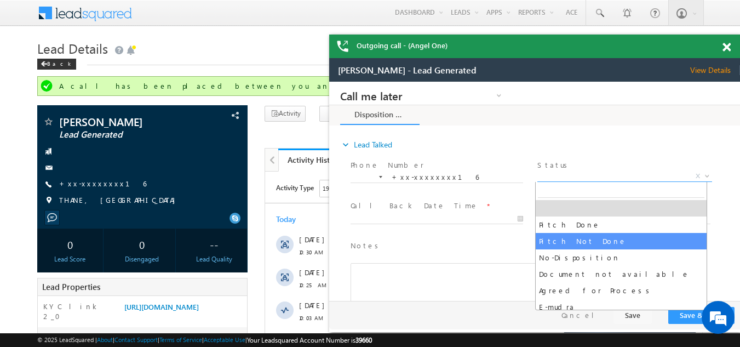
select select "Pitch Not Done"
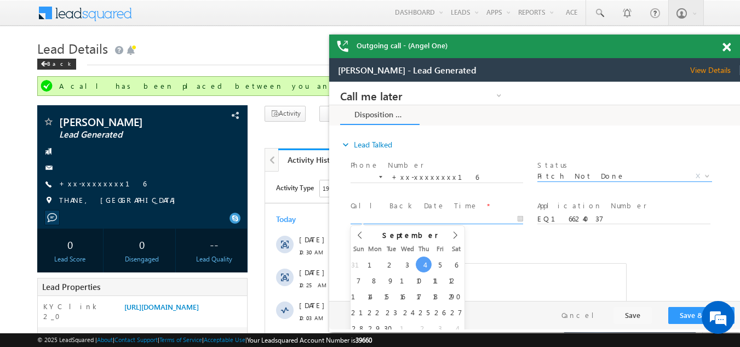
type input "[DATE] 10:30 AM"
click at [383, 215] on input "[DATE] 10:30 AM" at bounding box center [436, 219] width 172 height 11
click at [689, 308] on button "Save & Close" at bounding box center [701, 315] width 66 height 17
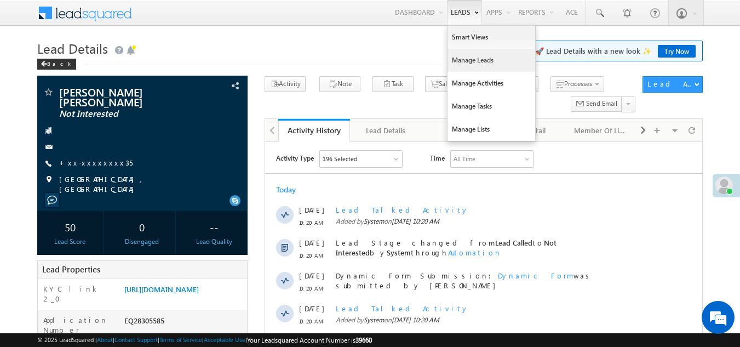
click at [465, 60] on link "Manage Leads" at bounding box center [491, 60] width 88 height 23
